Goal: Task Accomplishment & Management: Manage account settings

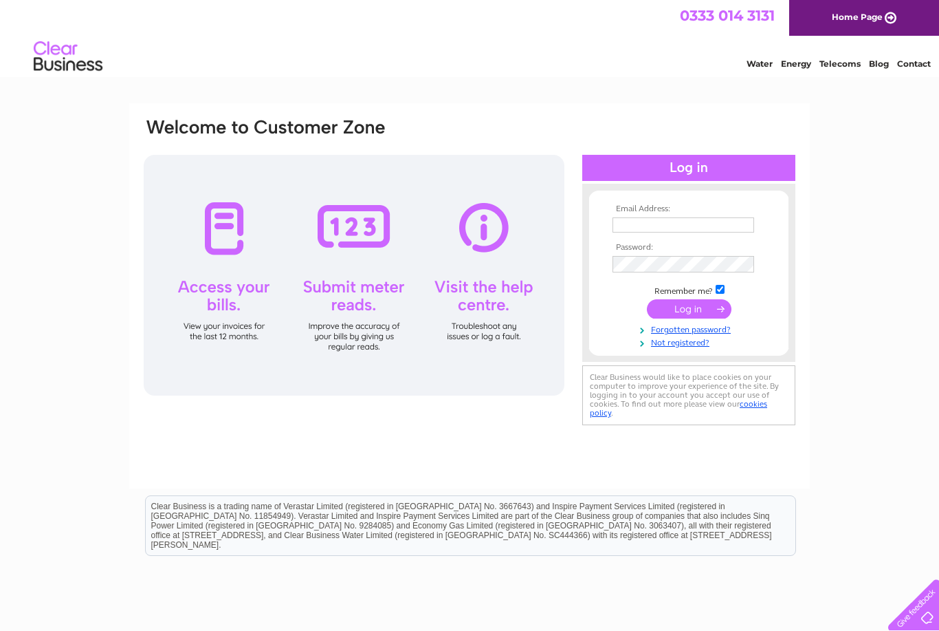
click at [633, 231] on input "text" at bounding box center [684, 224] width 142 height 15
click at [631, 232] on input "text" at bounding box center [684, 225] width 143 height 17
click at [628, 224] on input "text" at bounding box center [684, 225] width 143 height 17
click at [633, 228] on input "text" at bounding box center [684, 225] width 143 height 17
click at [627, 225] on input "text" at bounding box center [684, 225] width 143 height 17
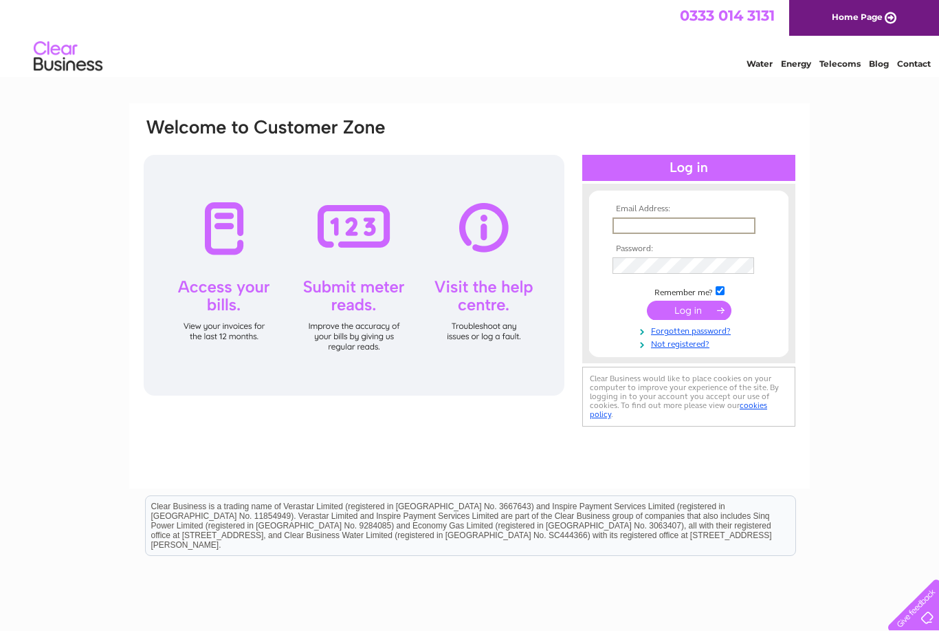
click at [871, 321] on div "Email Address: Password:" at bounding box center [469, 413] width 939 height 620
click at [703, 309] on input "submit" at bounding box center [689, 308] width 85 height 19
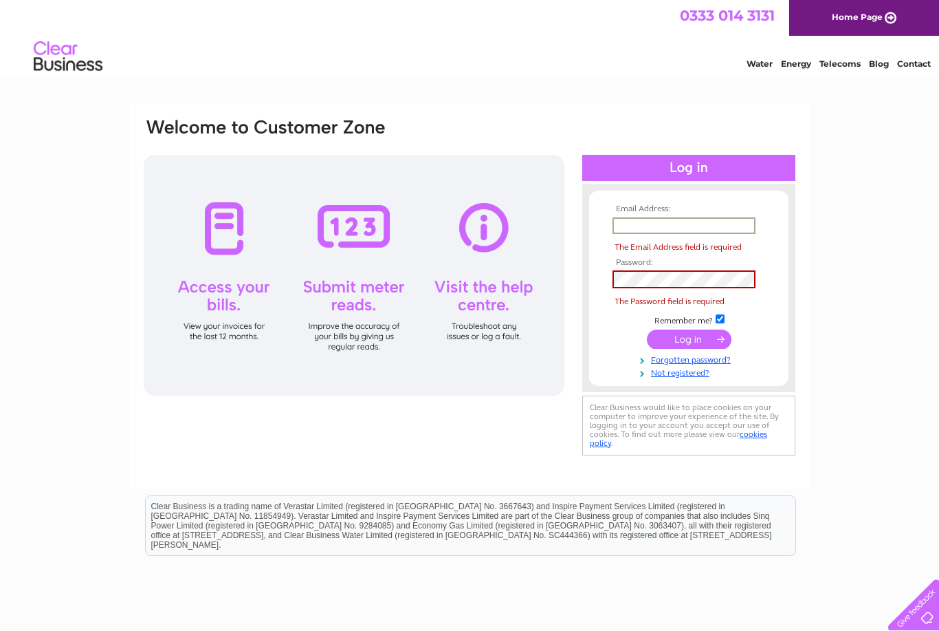
click at [629, 234] on input "text" at bounding box center [684, 225] width 143 height 17
click at [633, 230] on input "text" at bounding box center [684, 225] width 143 height 17
click at [644, 227] on input "text" at bounding box center [684, 225] width 143 height 17
click at [716, 347] on input "submit" at bounding box center [689, 338] width 85 height 19
click at [645, 228] on input "text" at bounding box center [684, 225] width 143 height 17
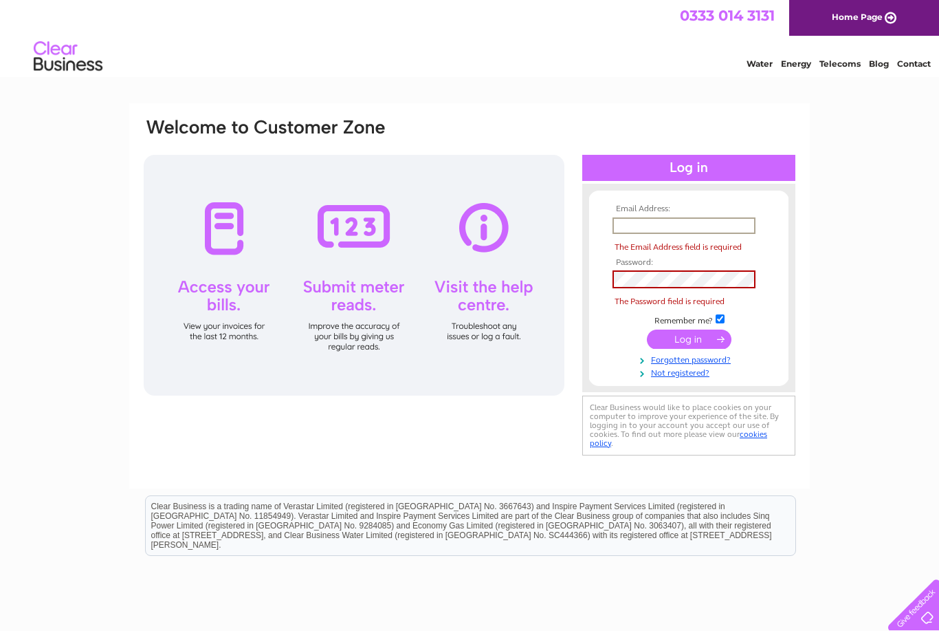
click at [633, 231] on input "text" at bounding box center [684, 225] width 143 height 17
click at [642, 224] on input "text" at bounding box center [684, 225] width 143 height 17
click at [716, 323] on input "checkbox" at bounding box center [720, 318] width 9 height 9
click at [631, 226] on input "text" at bounding box center [684, 225] width 143 height 17
click at [630, 227] on input "text" at bounding box center [684, 225] width 143 height 17
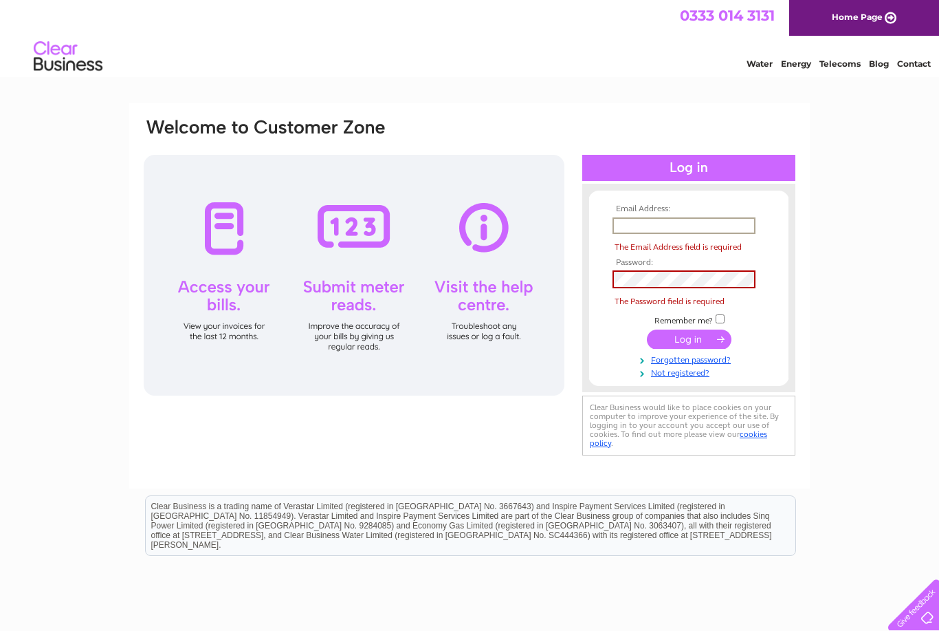
click at [721, 322] on input "checkbox" at bounding box center [720, 318] width 9 height 9
click at [719, 323] on input "checkbox" at bounding box center [720, 318] width 9 height 9
checkbox input "false"
click at [624, 226] on input "text" at bounding box center [684, 225] width 143 height 17
click at [631, 231] on input "text" at bounding box center [684, 225] width 143 height 17
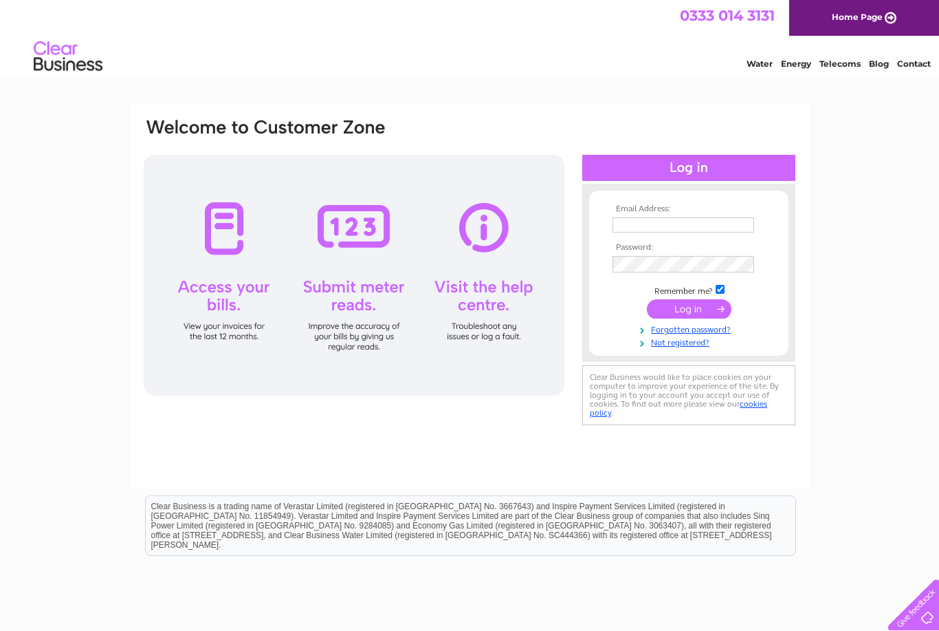
click at [245, 293] on div at bounding box center [354, 275] width 421 height 241
click at [616, 231] on input "text" at bounding box center [684, 224] width 142 height 15
click at [628, 231] on input "text" at bounding box center [684, 225] width 143 height 17
click at [624, 218] on input "text" at bounding box center [684, 224] width 142 height 15
click at [631, 223] on input "text" at bounding box center [684, 225] width 143 height 17
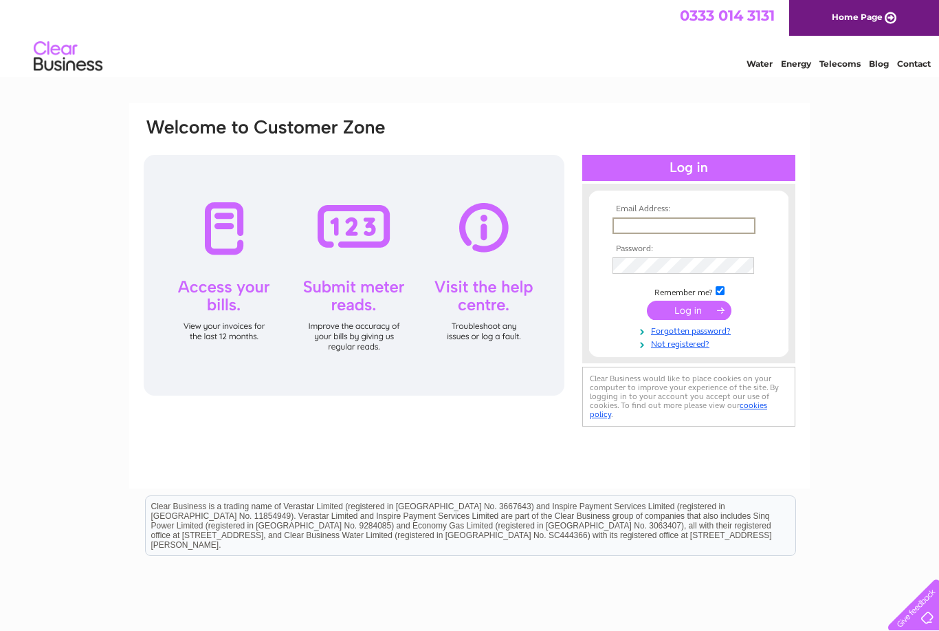
click at [624, 230] on input "text" at bounding box center [684, 225] width 143 height 17
click at [757, 408] on link "cookies policy" at bounding box center [678, 409] width 177 height 19
click at [632, 221] on input "text" at bounding box center [684, 224] width 142 height 15
click at [634, 228] on input "text" at bounding box center [684, 225] width 143 height 17
click at [649, 227] on input "text" at bounding box center [684, 225] width 143 height 17
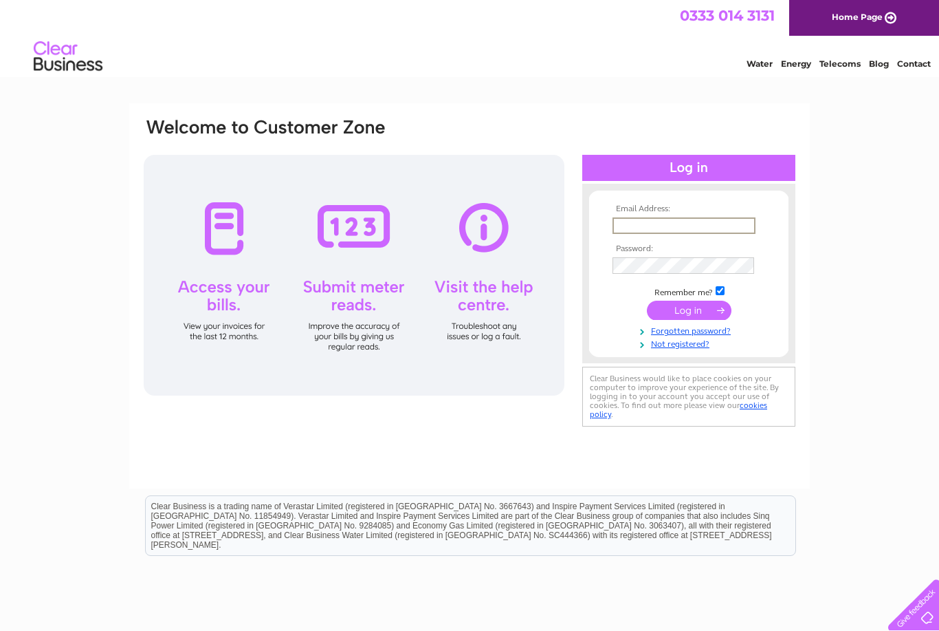
click at [645, 233] on input "text" at bounding box center [684, 225] width 143 height 17
click at [723, 289] on input "checkbox" at bounding box center [720, 289] width 9 height 9
checkbox input "false"
click at [626, 223] on input "text" at bounding box center [684, 224] width 142 height 15
click at [635, 229] on input "text" at bounding box center [684, 225] width 143 height 17
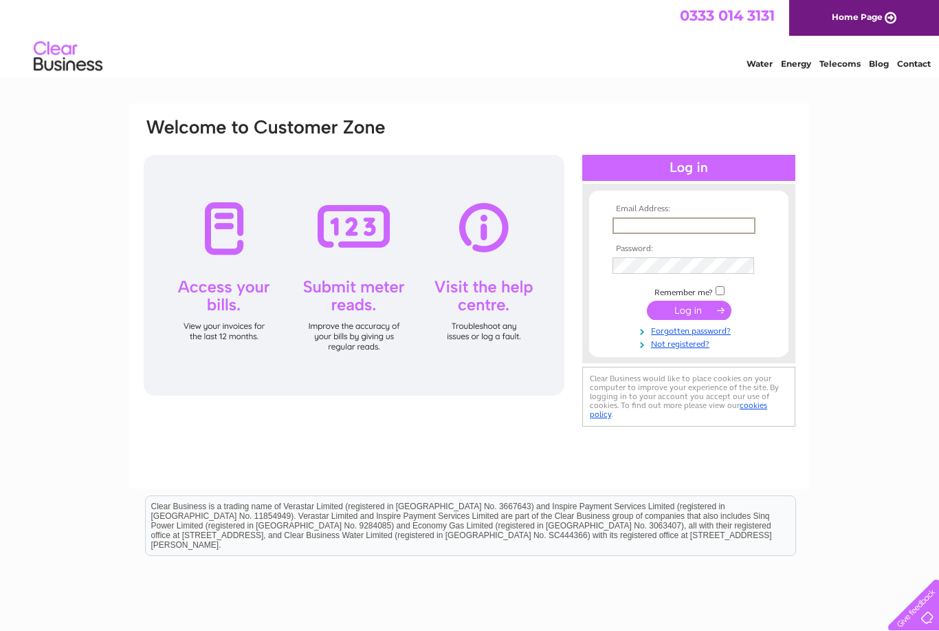
click at [628, 230] on input "text" at bounding box center [684, 225] width 143 height 17
click at [624, 232] on input "text" at bounding box center [684, 225] width 143 height 17
click at [632, 233] on input "text" at bounding box center [684, 225] width 143 height 17
click at [635, 234] on input "text" at bounding box center [684, 225] width 143 height 17
click at [621, 225] on input "text" at bounding box center [684, 225] width 143 height 17
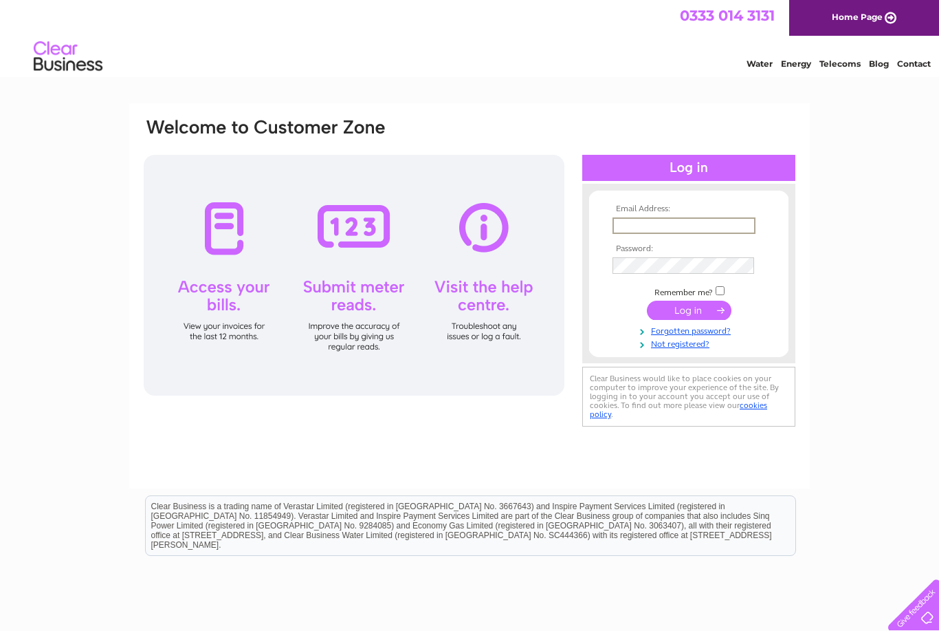
click at [631, 232] on input "text" at bounding box center [684, 225] width 143 height 17
